Goal: Task Accomplishment & Management: Use online tool/utility

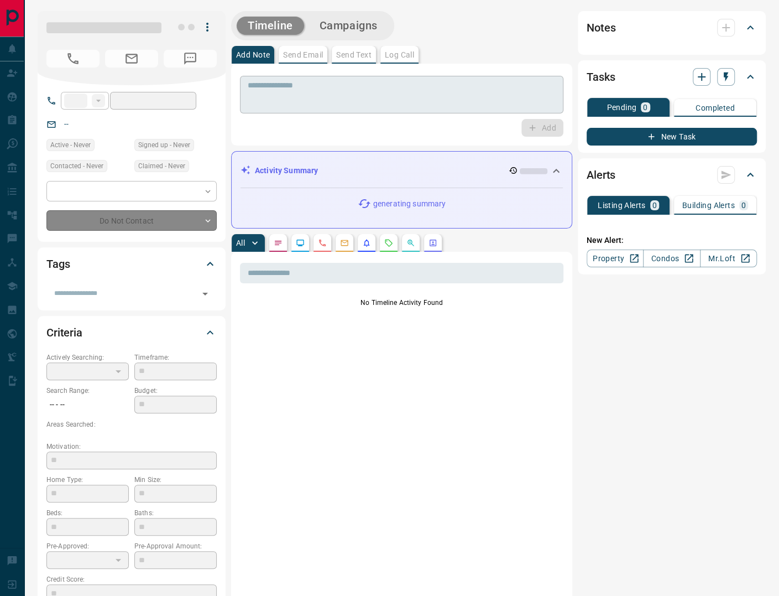
type input "**"
type input "**********"
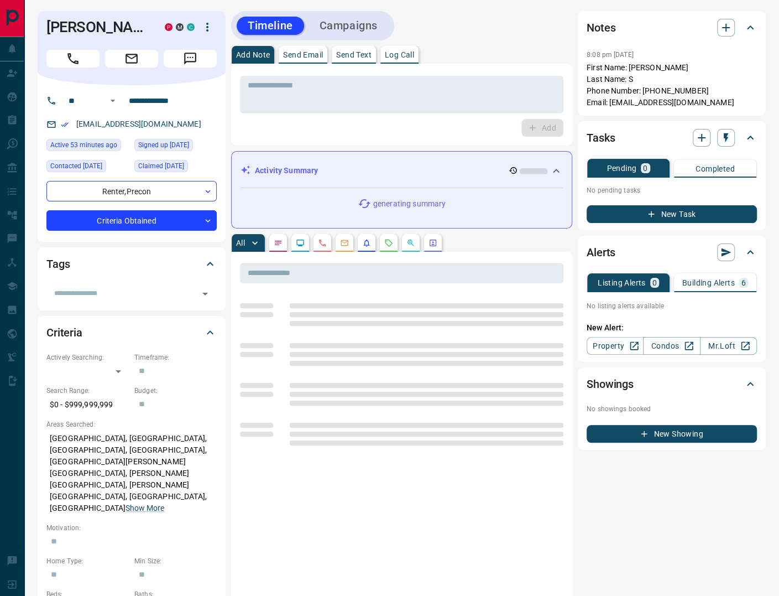
click at [406, 54] on p "Log Call" at bounding box center [399, 55] width 29 height 8
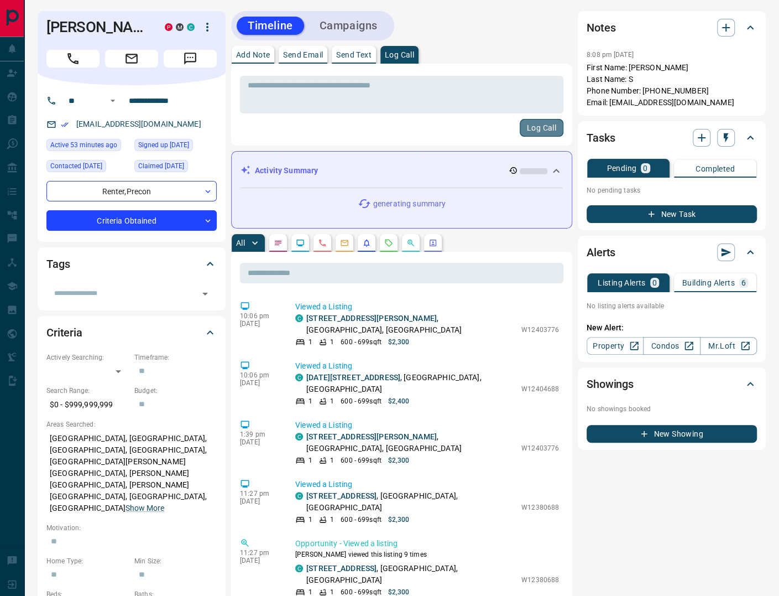
click at [545, 127] on button "Log Call" at bounding box center [542, 128] width 44 height 18
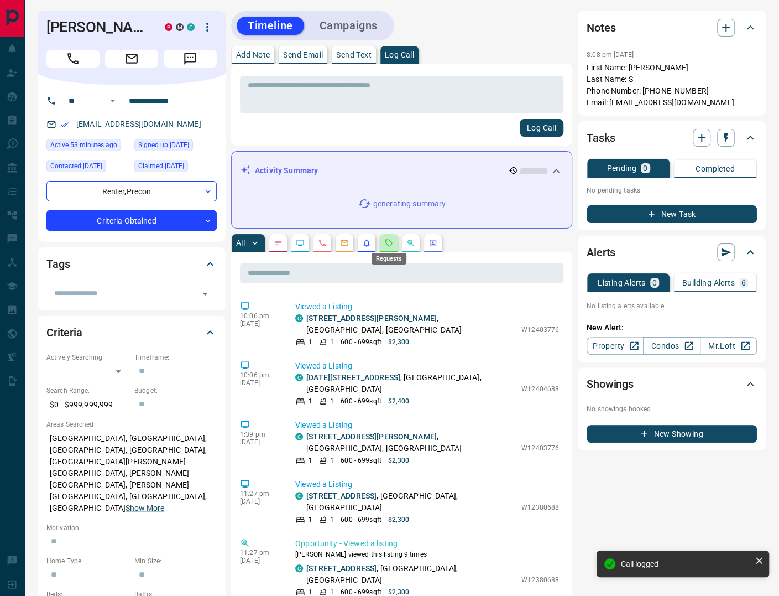
drag, startPoint x: 388, startPoint y: 239, endPoint x: 392, endPoint y: 254, distance: 16.1
click at [388, 240] on icon "Requests" at bounding box center [388, 242] width 9 height 9
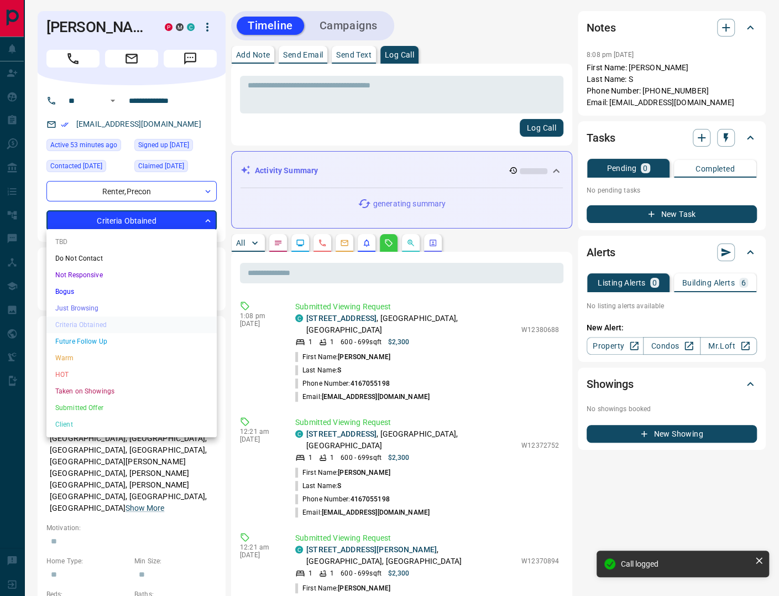
click at [149, 219] on body "**********" at bounding box center [389, 601] width 779 height 1203
drag, startPoint x: 81, startPoint y: 368, endPoint x: 121, endPoint y: 347, distance: 45.3
click at [82, 369] on li "HOT" at bounding box center [131, 374] width 170 height 17
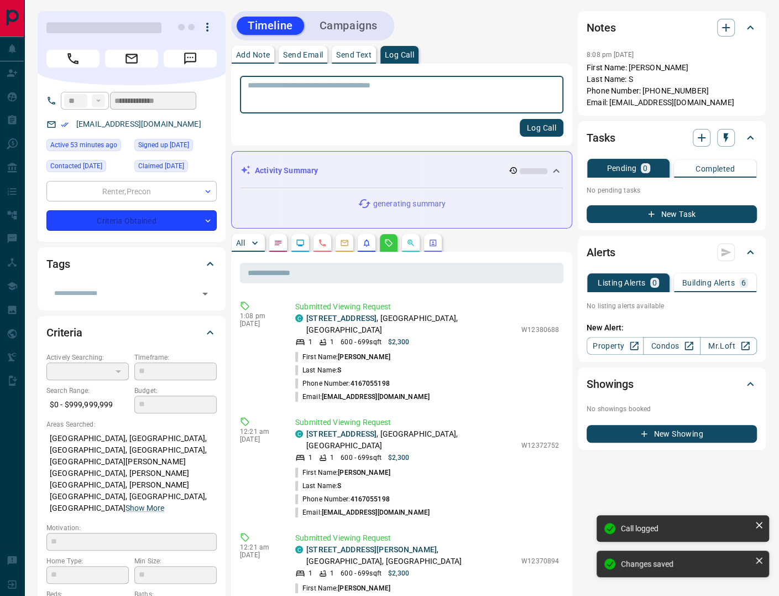
type input "*"
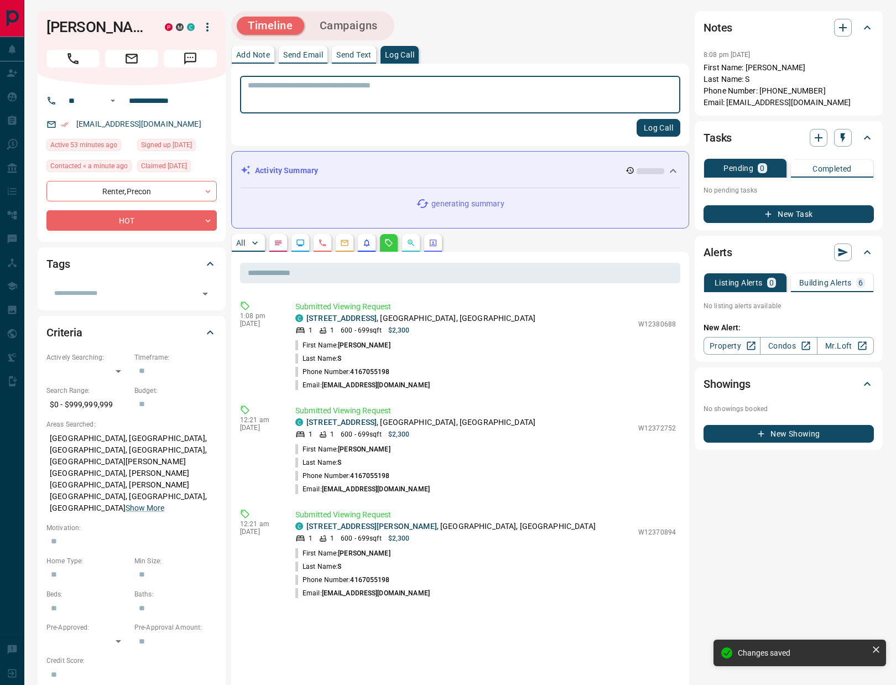
click at [779, 285] on p "Building Alerts" at bounding box center [825, 283] width 53 height 8
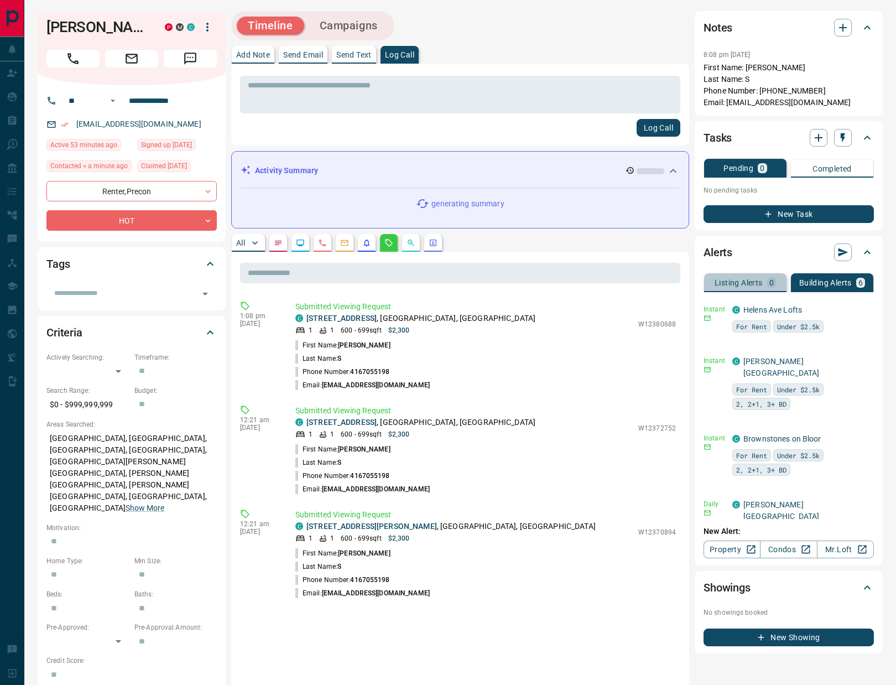
click at [753, 285] on p "Listing Alerts" at bounding box center [738, 283] width 48 height 8
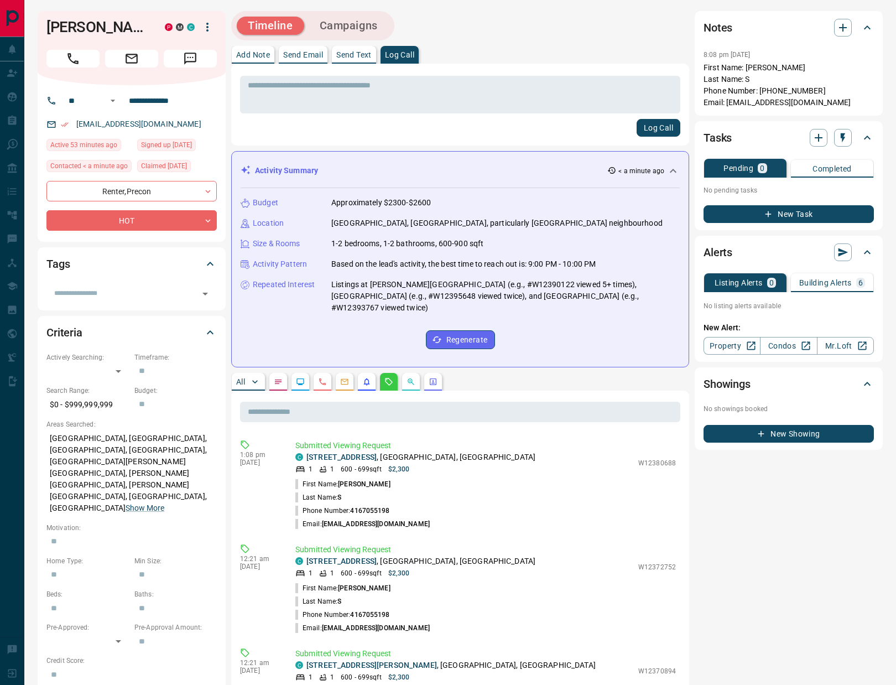
click at [484, 69] on div "* ​ Log Call" at bounding box center [460, 105] width 458 height 82
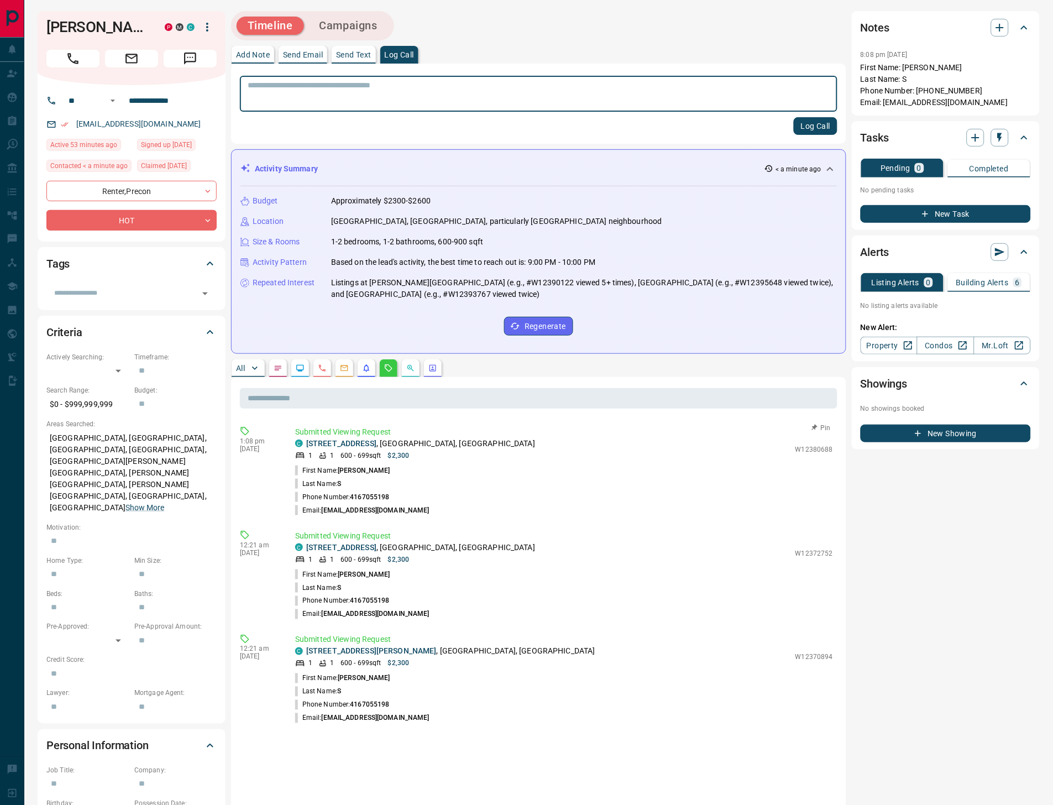
click at [779, 426] on button "Pin" at bounding box center [822, 428] width 32 height 10
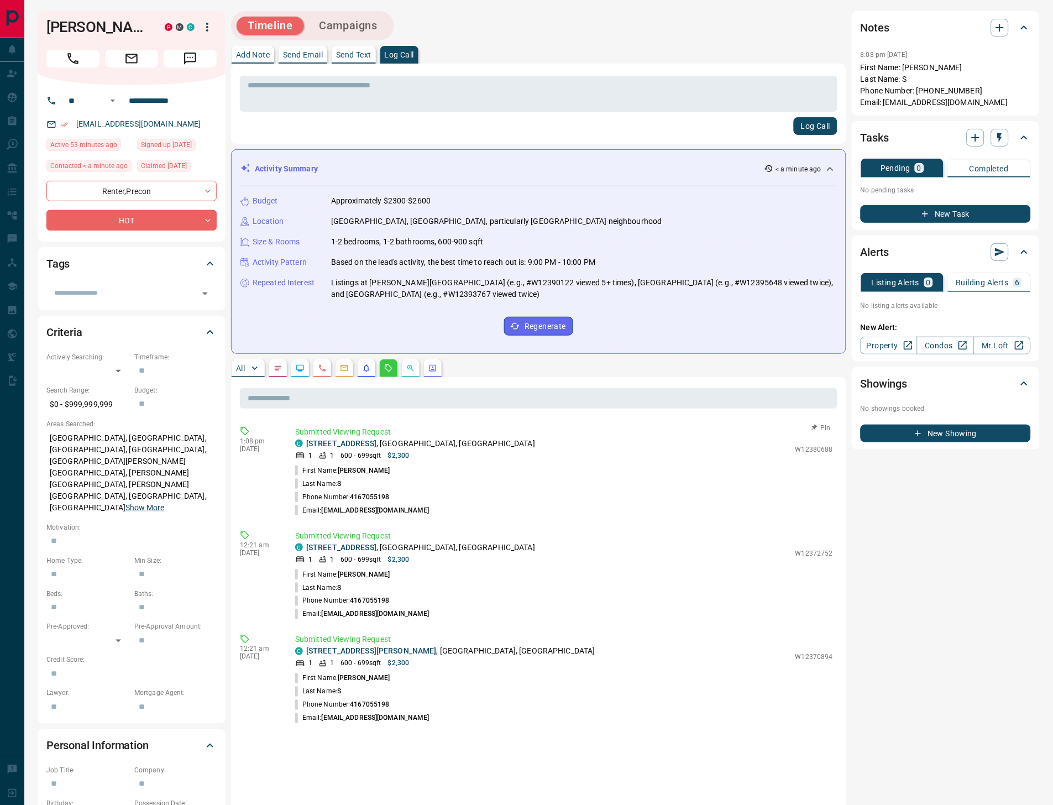
click at [779, 423] on button "Pin" at bounding box center [822, 428] width 32 height 10
click at [779, 527] on button "Pin" at bounding box center [822, 532] width 32 height 10
click at [779, 595] on icon "button" at bounding box center [815, 636] width 8 height 8
